Goal: Task Accomplishment & Management: Manage account settings

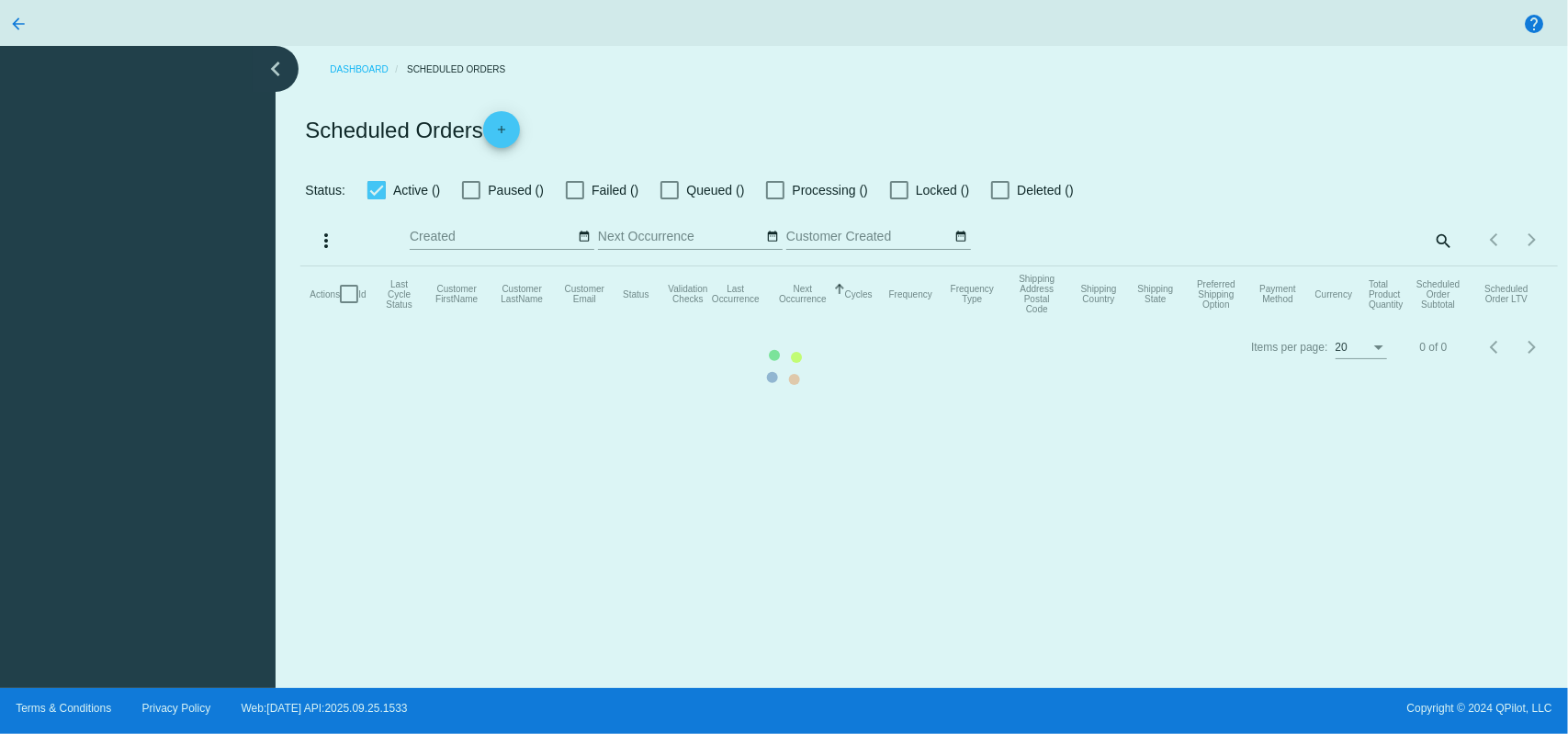
checkbox input "true"
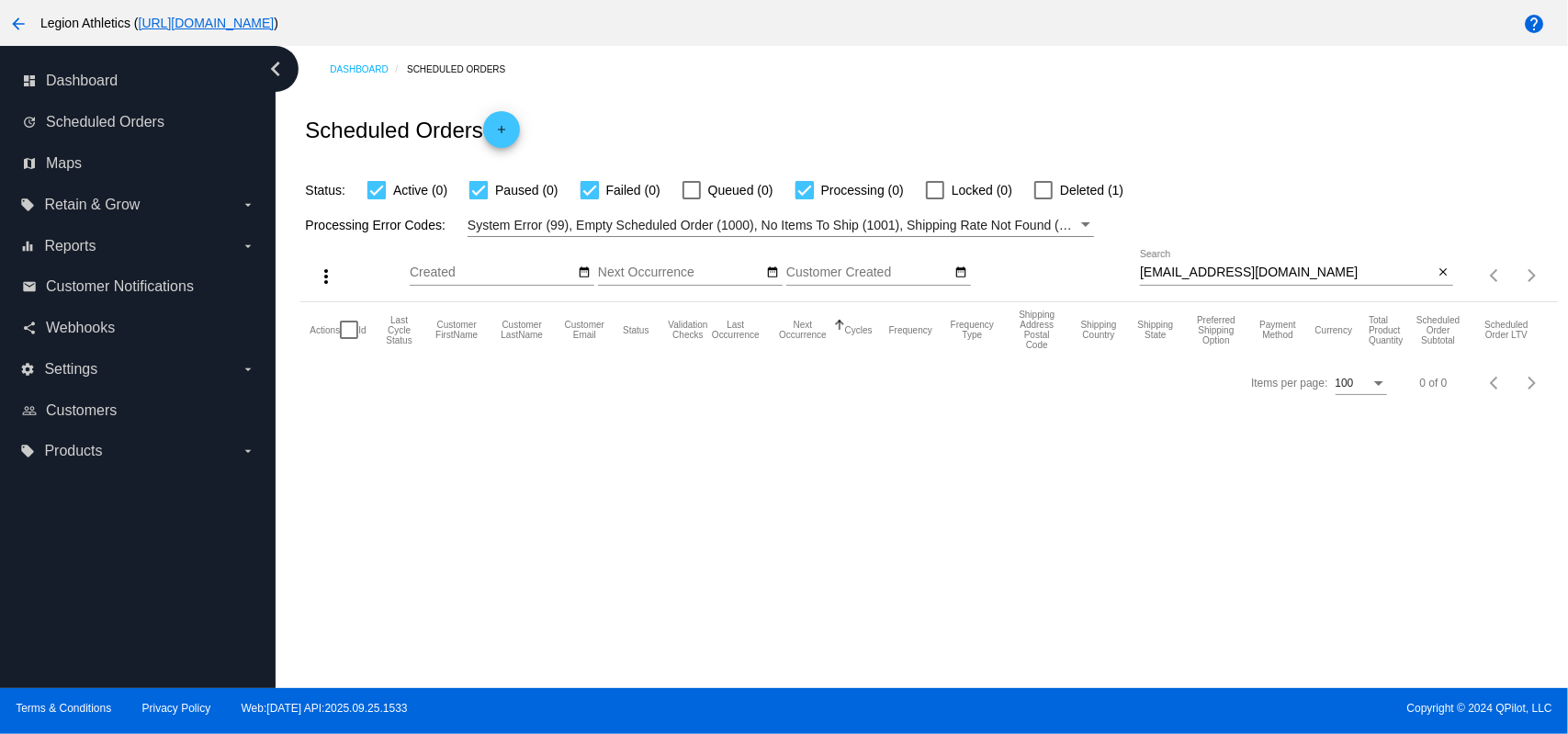
click at [1197, 270] on input "[EMAIL_ADDRESS][DOMAIN_NAME]" at bounding box center [1287, 273] width 294 height 15
click at [1198, 270] on input "[EMAIL_ADDRESS][DOMAIN_NAME]" at bounding box center [1287, 273] width 294 height 15
paste input "[PERSON_NAME].putuntica@g"
type input "[PERSON_NAME][EMAIL_ADDRESS][DOMAIN_NAME]"
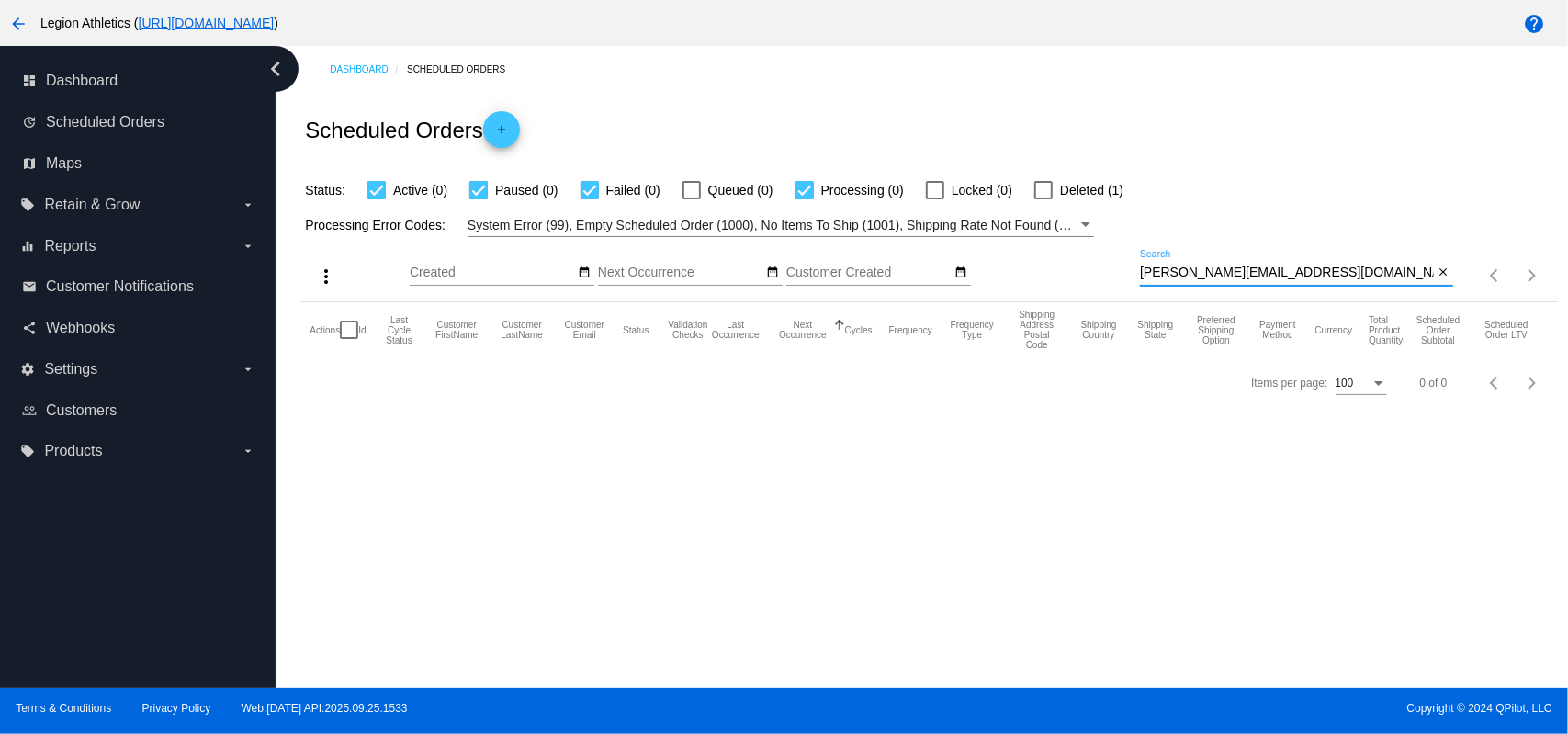
drag, startPoint x: 1054, startPoint y: 170, endPoint x: 767, endPoint y: 64, distance: 305.9
click at [1050, 170] on div "Status: Active (0) Paused (0) Failed (0) Queued (0) Processing (0) Locked (0) D…" at bounding box center [929, 184] width 1256 height 35
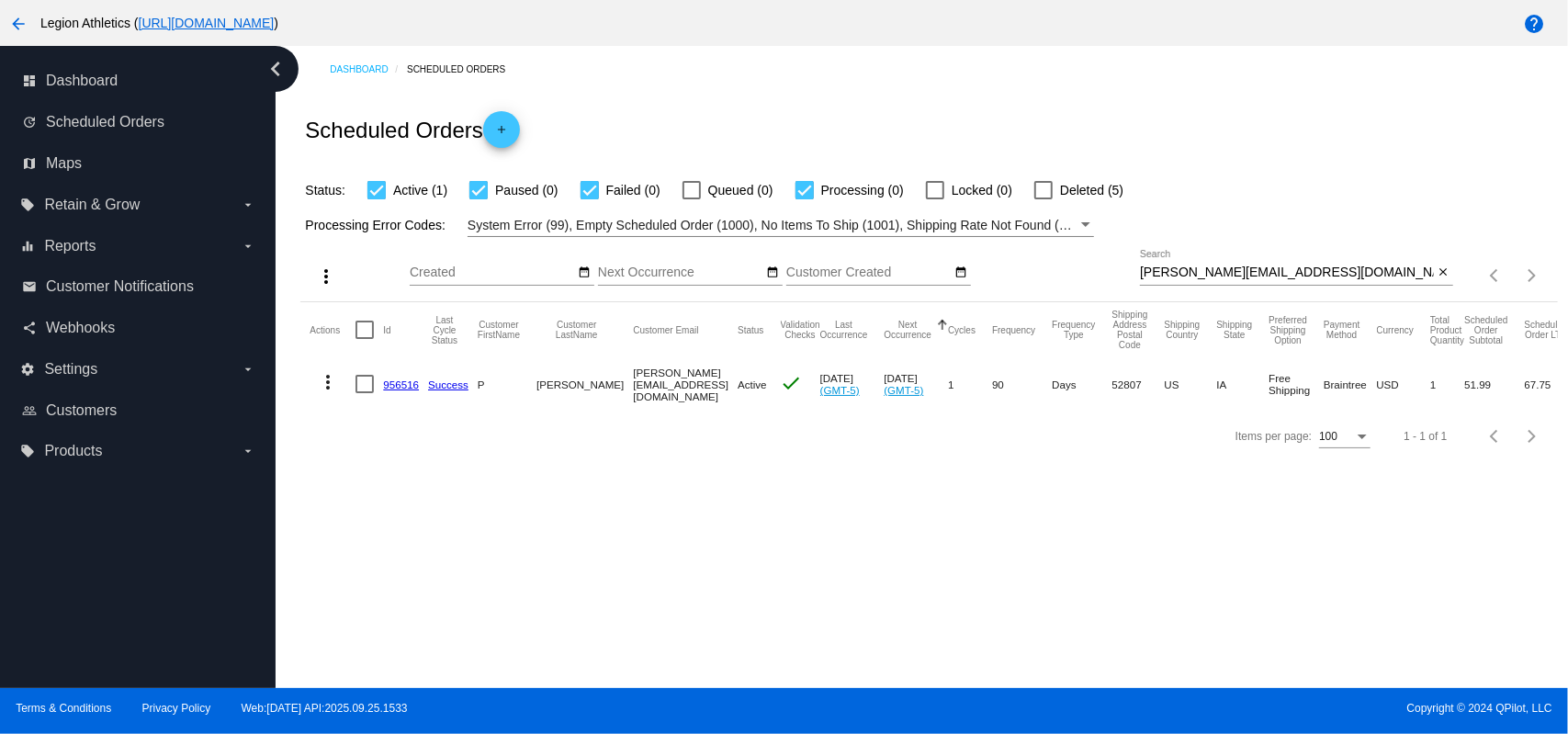
click at [401, 384] on link "956516" at bounding box center [401, 384] width 36 height 12
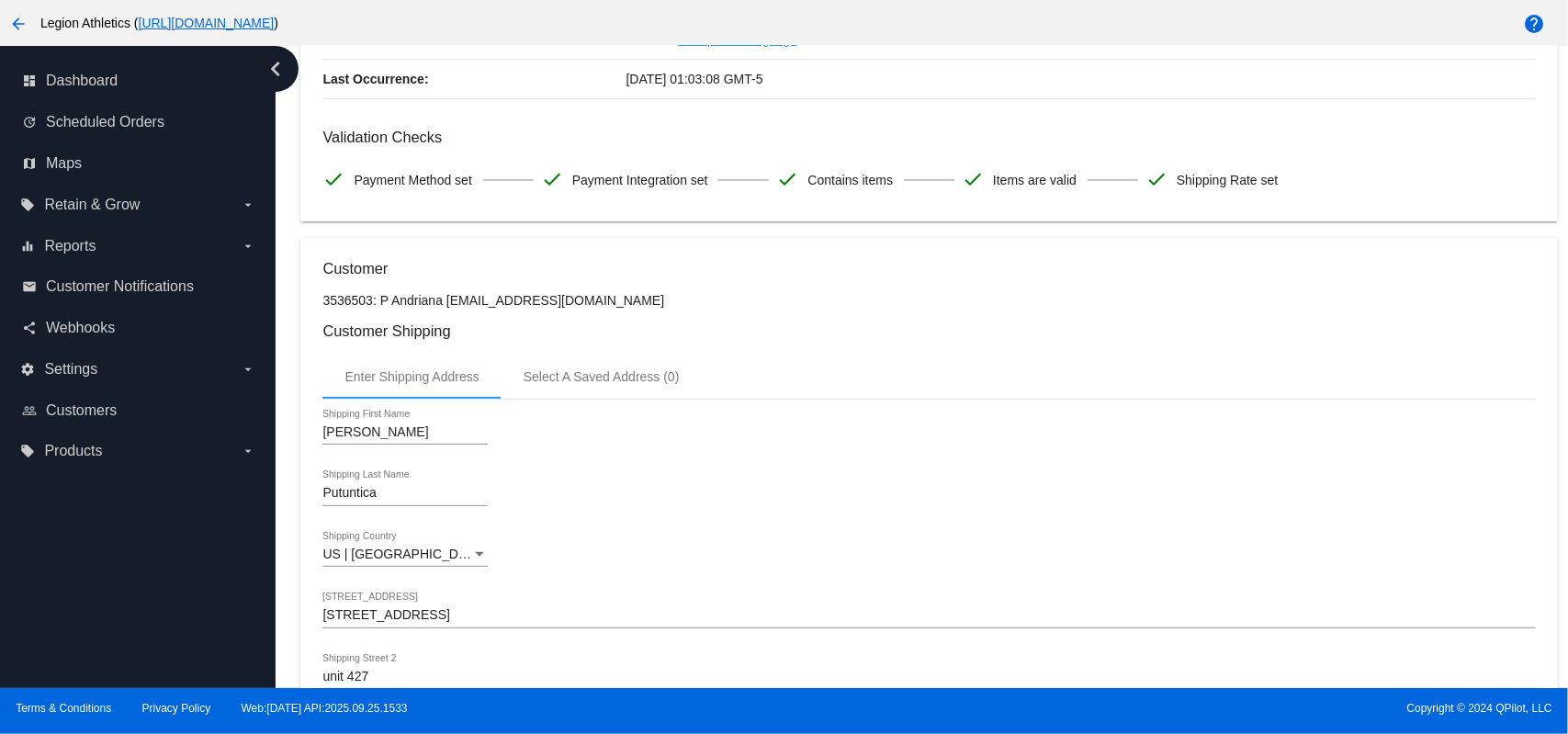
scroll to position [490, 0]
